Goal: Transaction & Acquisition: Obtain resource

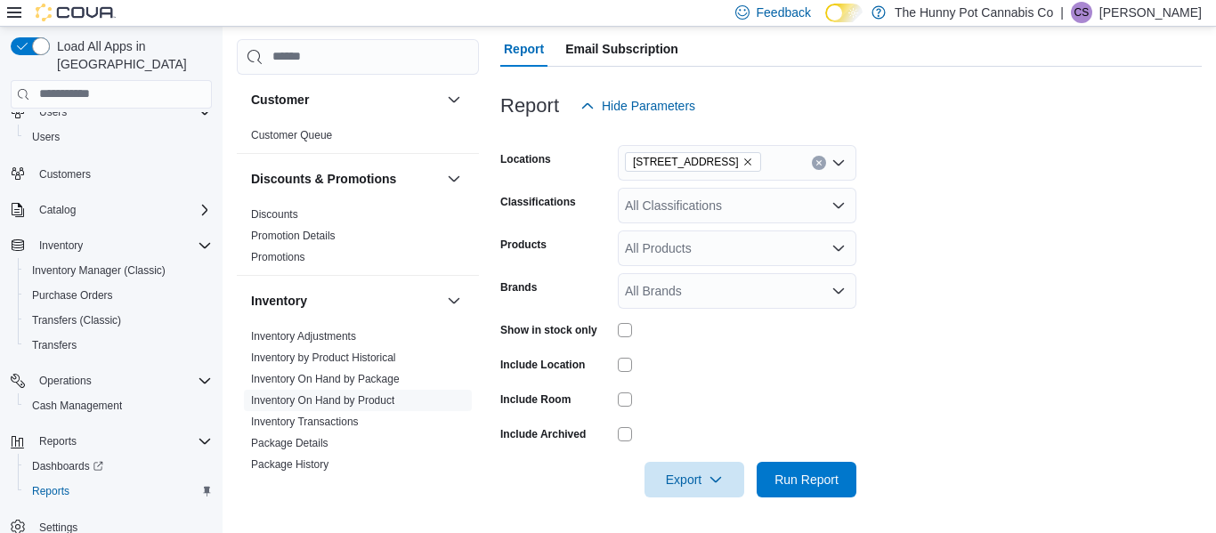
scroll to position [100, 0]
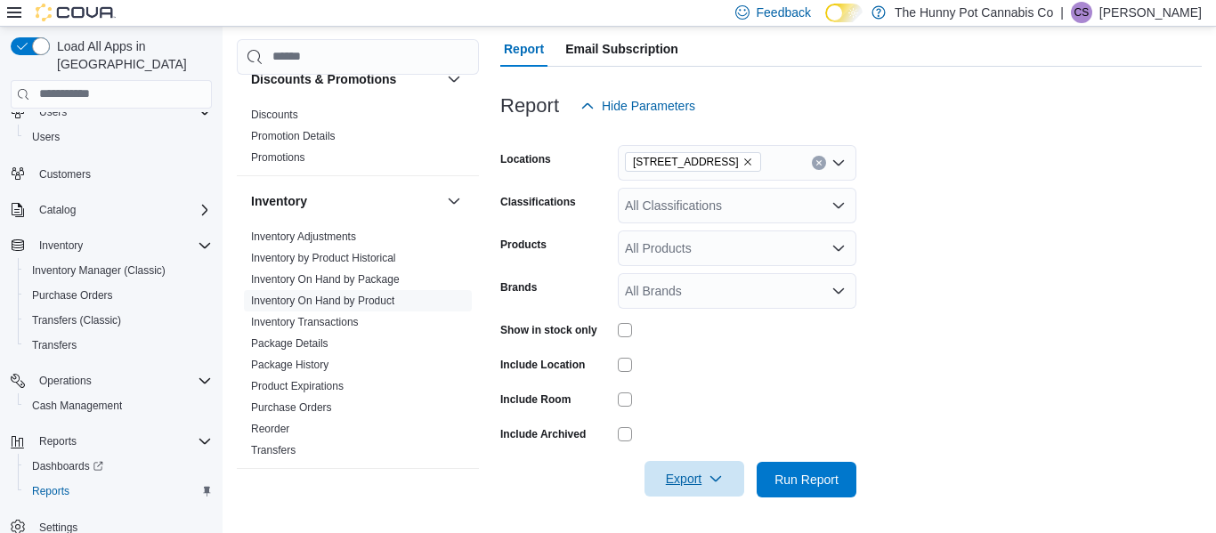
click at [687, 472] on span "Export" at bounding box center [694, 479] width 78 height 36
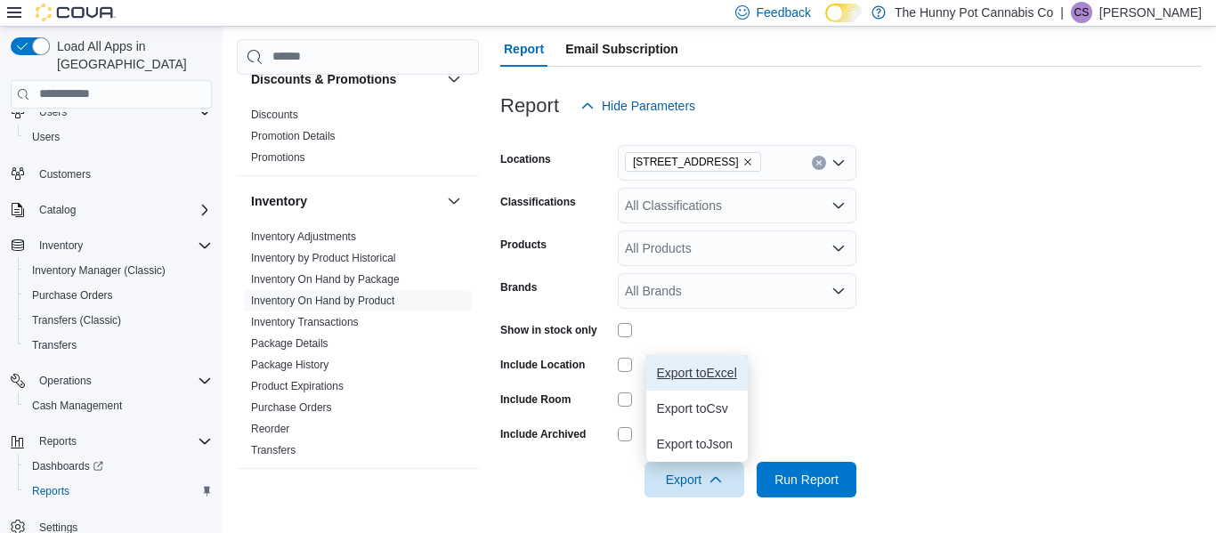
click at [716, 367] on span "Export to Excel" at bounding box center [697, 373] width 80 height 14
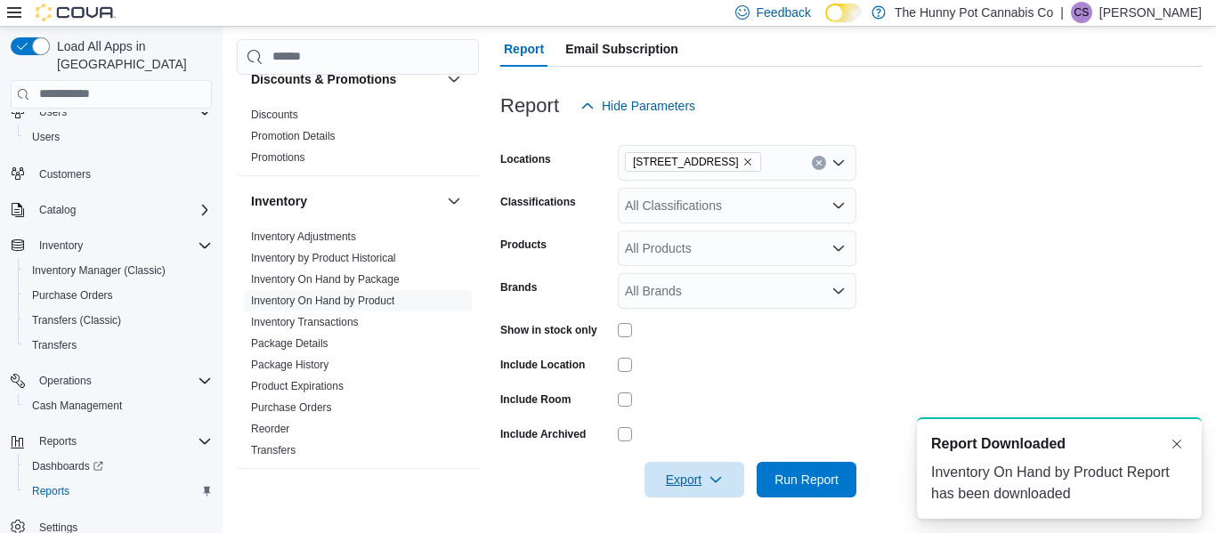
scroll to position [0, 0]
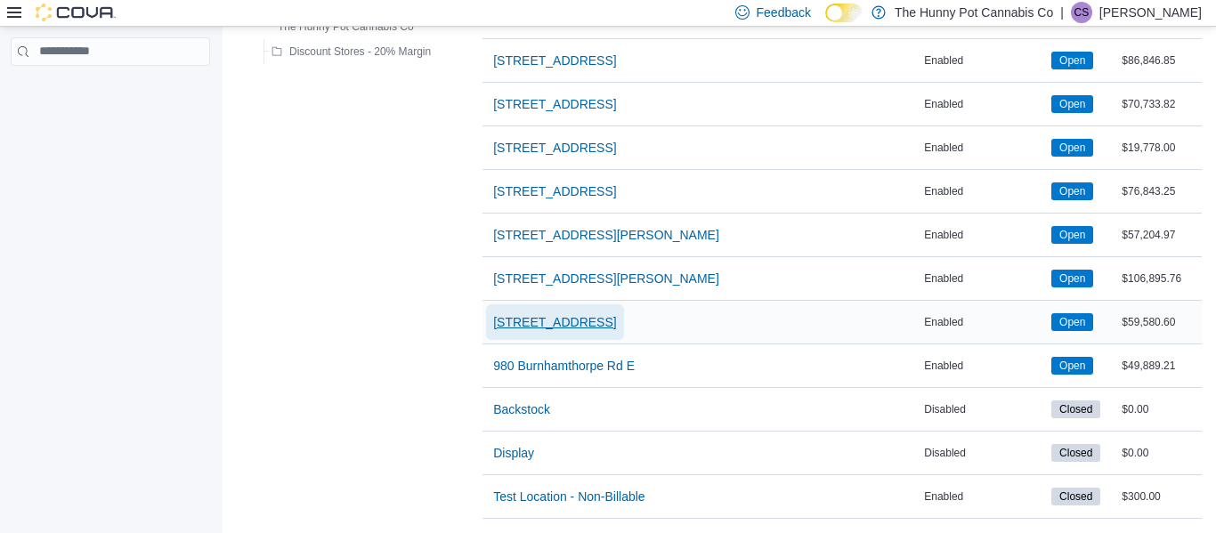
click at [531, 325] on span "[STREET_ADDRESS]" at bounding box center [554, 322] width 123 height 18
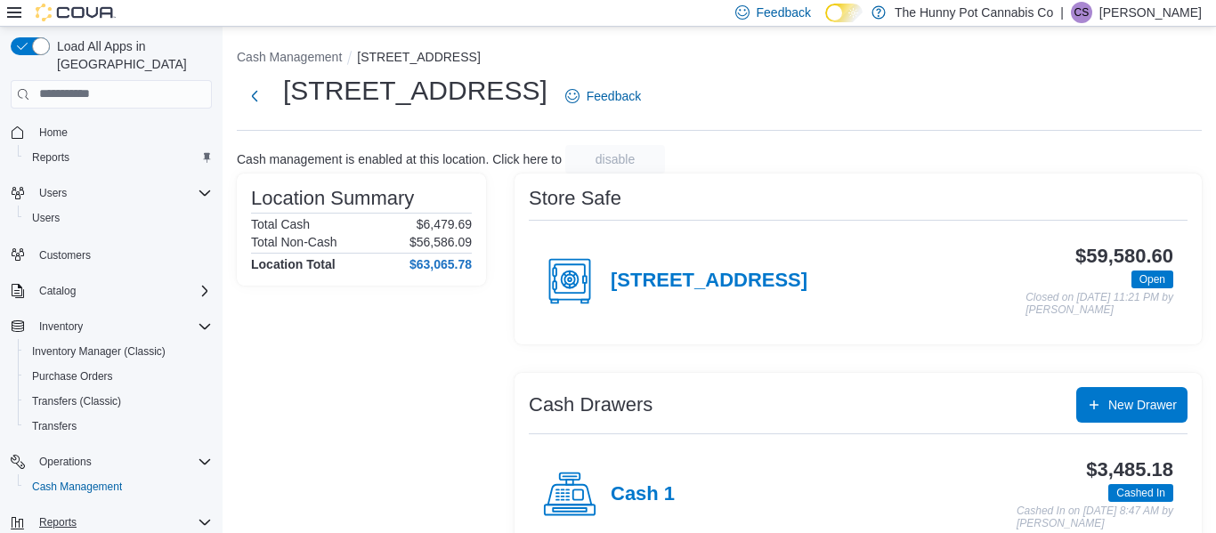
scroll to position [81, 0]
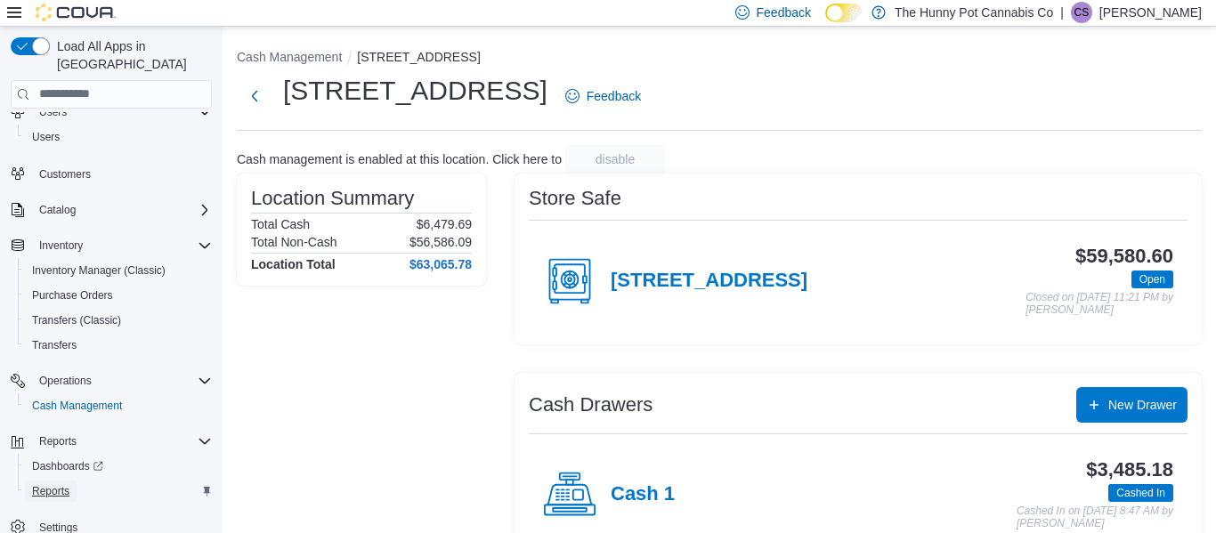
click at [61, 482] on span "Reports" at bounding box center [50, 491] width 37 height 21
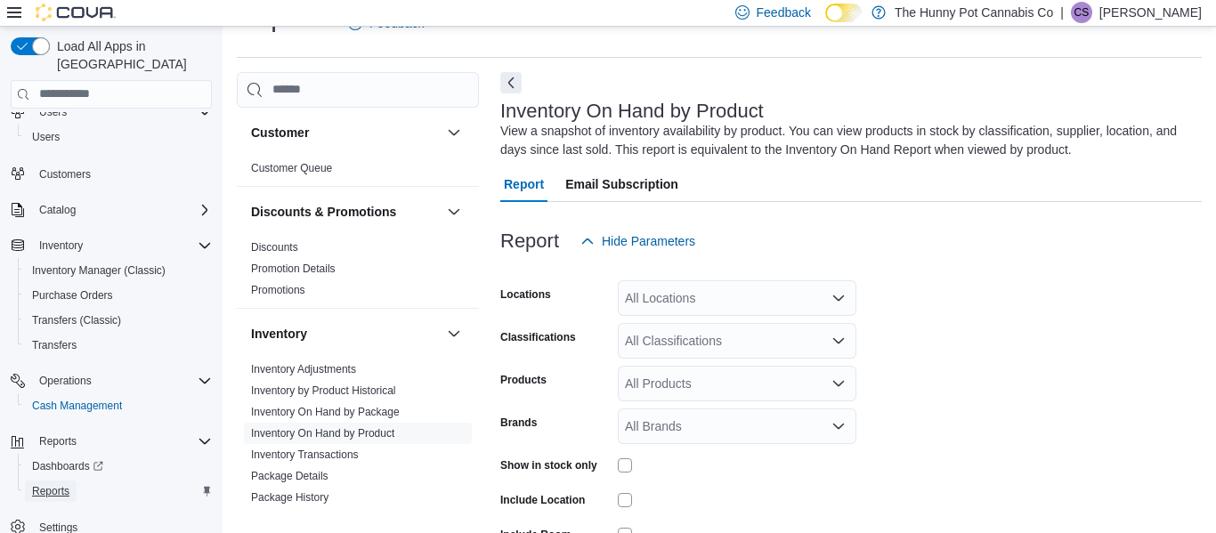
scroll to position [60, 0]
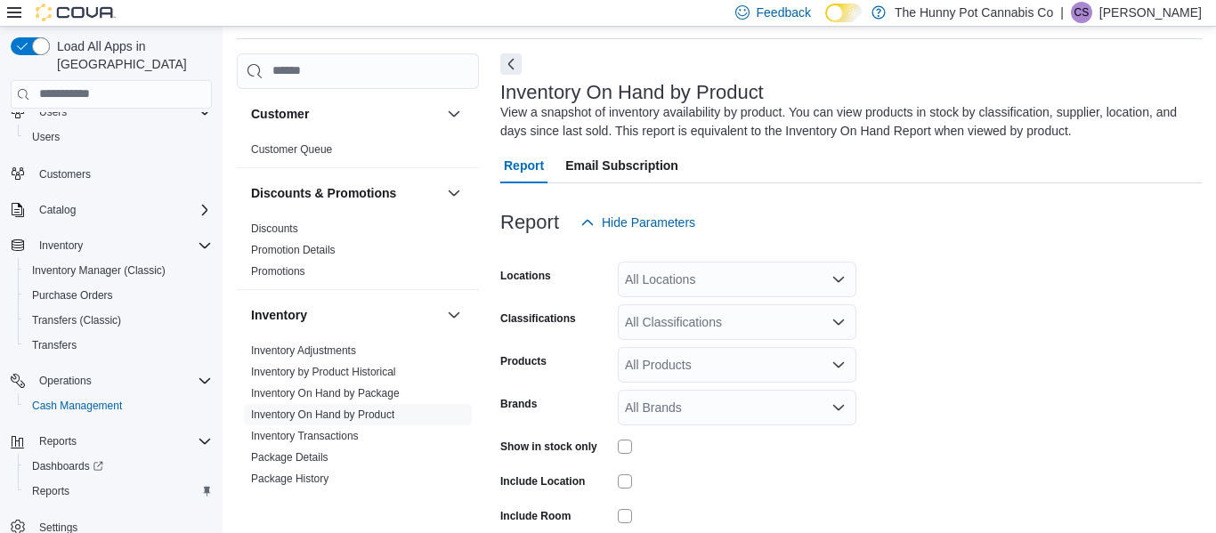
click at [733, 272] on div "All Locations" at bounding box center [737, 280] width 239 height 36
type input "**"
click at [755, 301] on span "[STREET_ADDRESS]" at bounding box center [717, 310] width 123 height 18
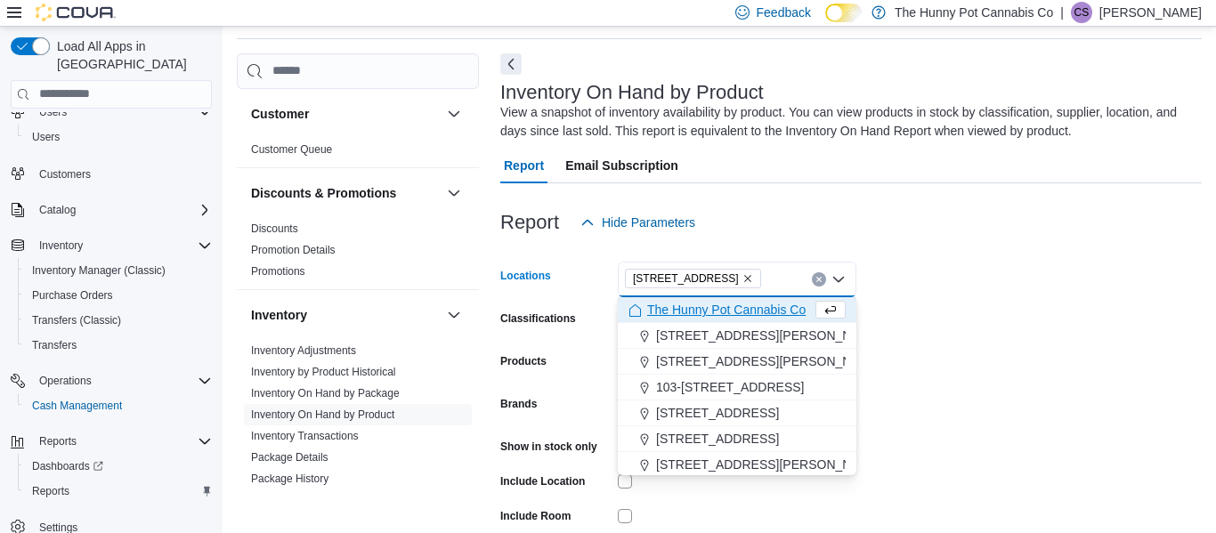
click at [751, 485] on div at bounding box center [737, 481] width 239 height 14
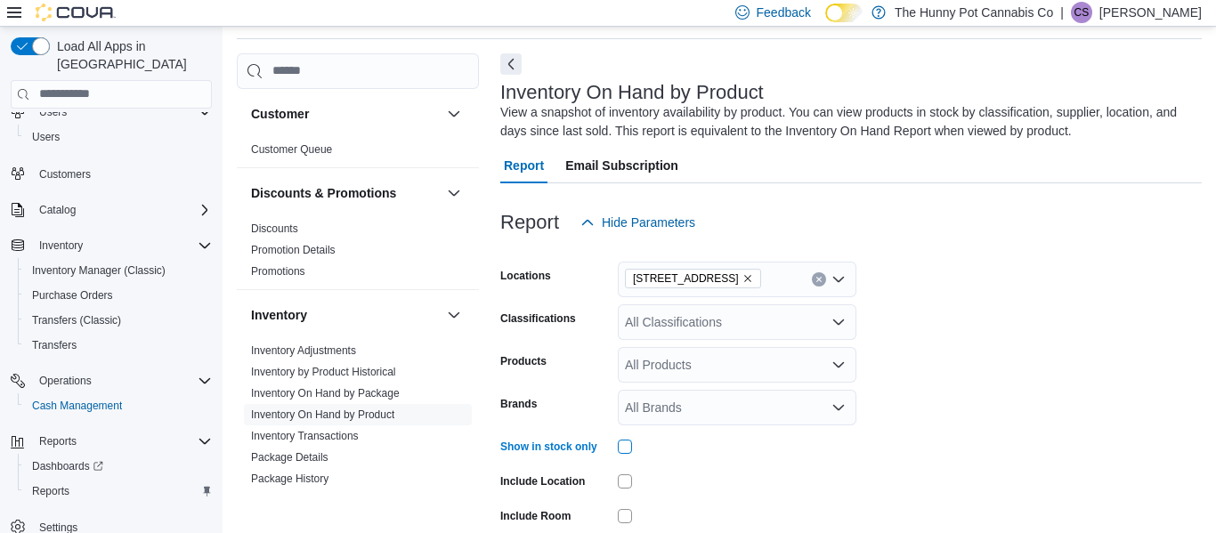
scroll to position [176, 0]
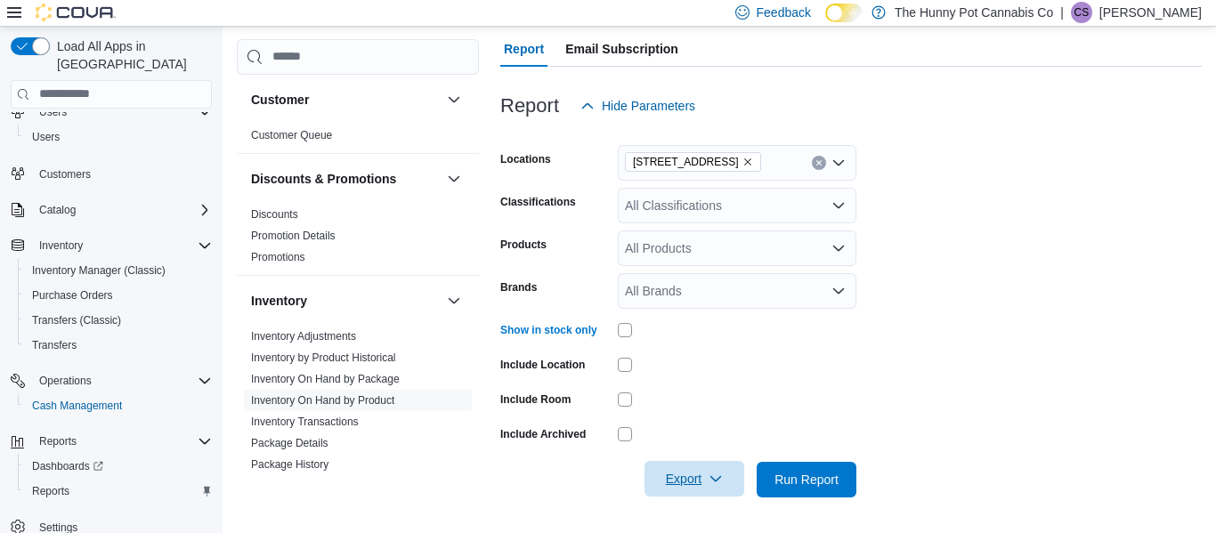
click at [701, 477] on span "Export" at bounding box center [694, 479] width 78 height 36
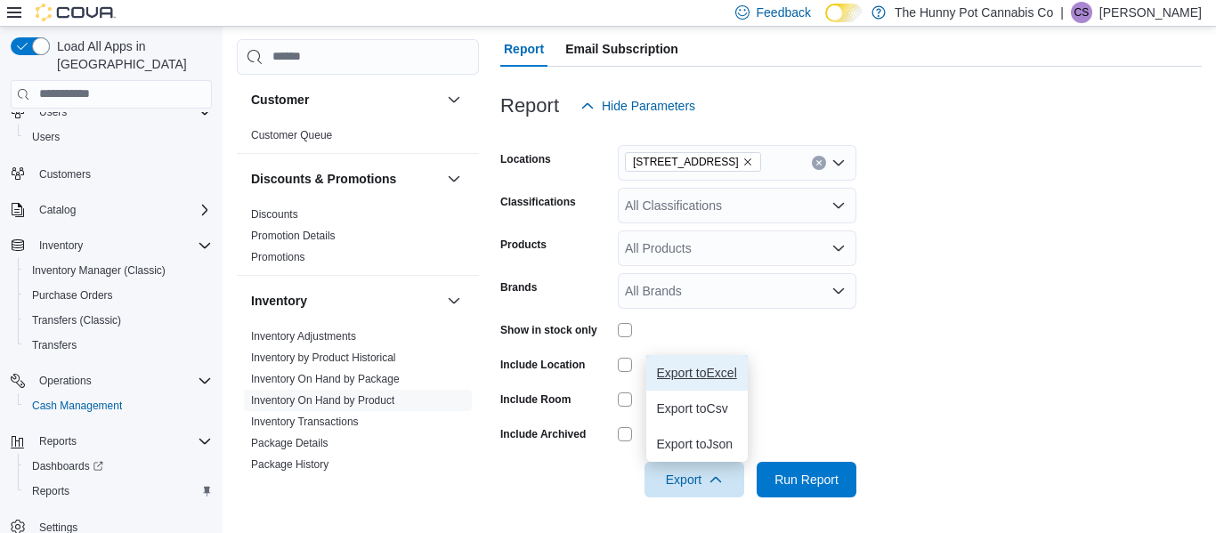
click at [697, 385] on button "Export to Excel" at bounding box center [696, 373] width 101 height 36
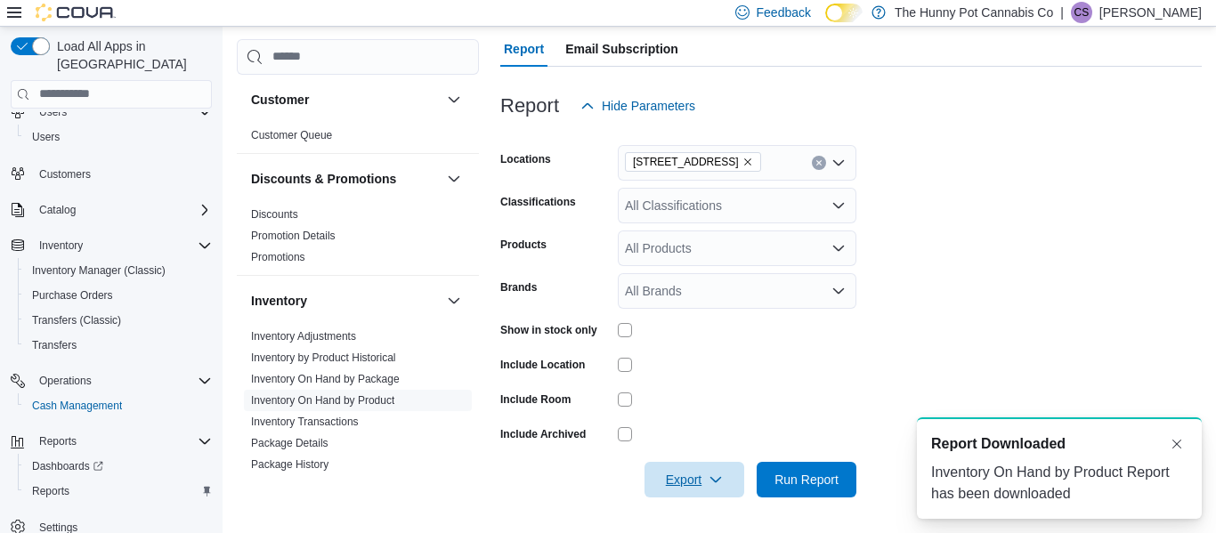
scroll to position [0, 0]
